Goal: Communication & Community: Answer question/provide support

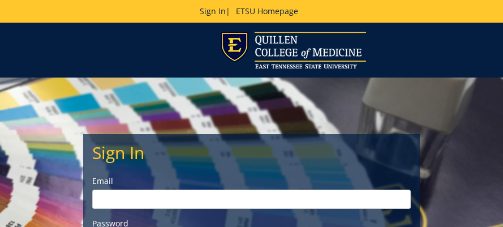
click at [180, 202] on input "email" at bounding box center [251, 198] width 318 height 19
type input "[PERSON_NAME][EMAIL_ADDRESS][DOMAIN_NAME]"
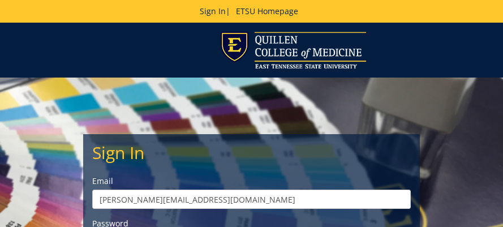
scroll to position [113, 0]
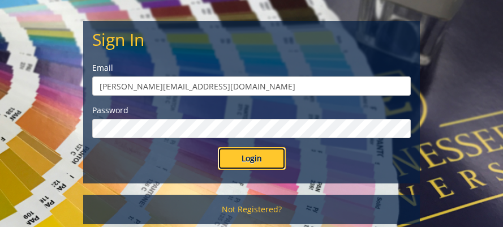
click at [252, 158] on input "Login" at bounding box center [252, 158] width 68 height 23
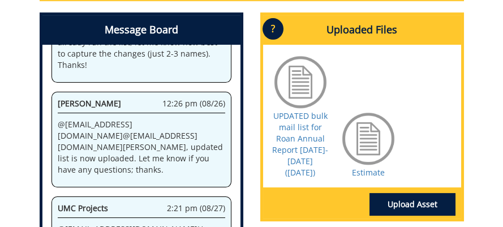
scroll to position [792, 0]
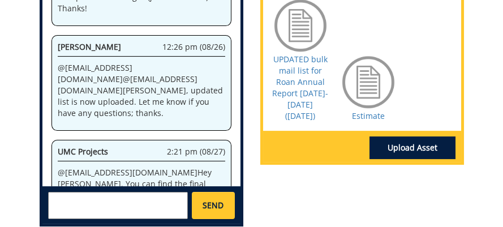
click at [115, 196] on textarea at bounding box center [118, 205] width 140 height 27
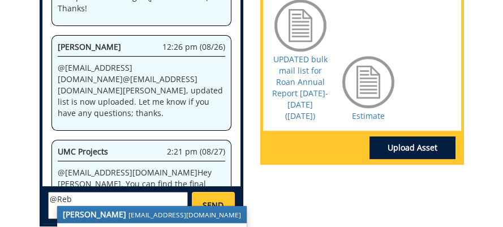
click at [128, 210] on small "bakerr@etsu.edu" at bounding box center [184, 214] width 113 height 9
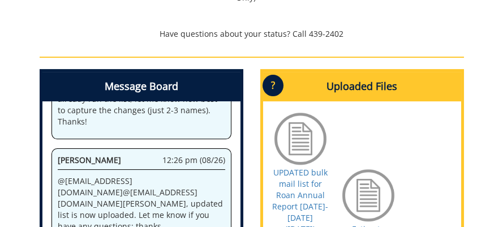
scroll to position [735, 0]
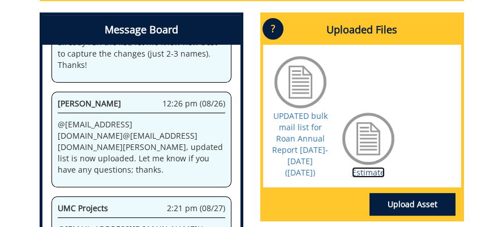
click at [364, 167] on link "Estimate" at bounding box center [368, 172] width 33 height 11
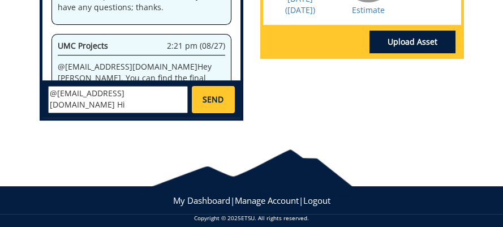
click at [117, 93] on textarea "@bakerr@etsu.edu Hi Rebecca, here's that COA:" at bounding box center [118, 99] width 140 height 27
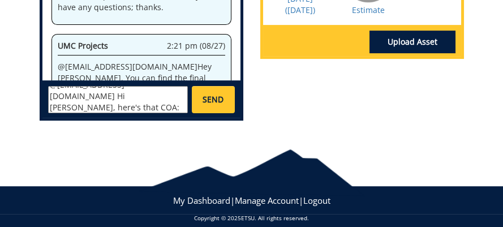
scroll to position [20, 0]
type textarea "@bakerr@etsu.edu Hi Rebecca, here's that COA: 10-26110-100000-100-74110-450-439…"
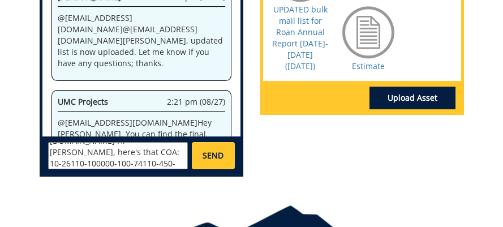
scroll to position [0, 0]
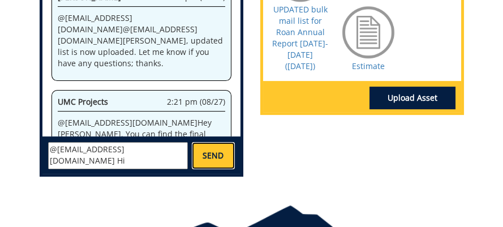
click at [215, 150] on span "SEND" at bounding box center [212, 155] width 21 height 11
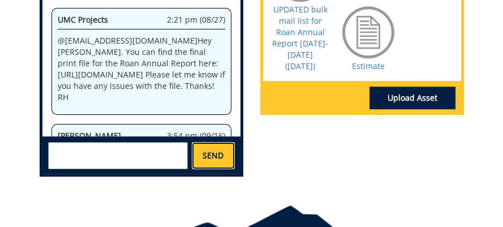
scroll to position [4498, 0]
